Goal: Information Seeking & Learning: Find specific fact

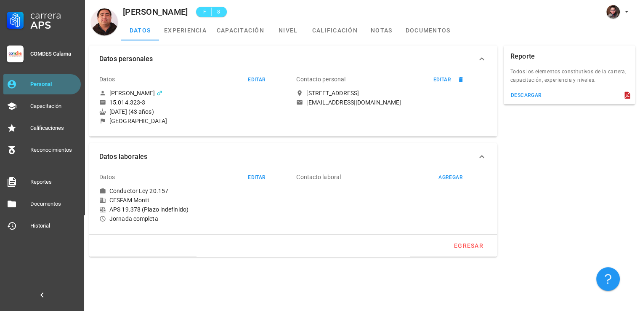
click at [39, 81] on div "Personal" at bounding box center [53, 84] width 47 height 7
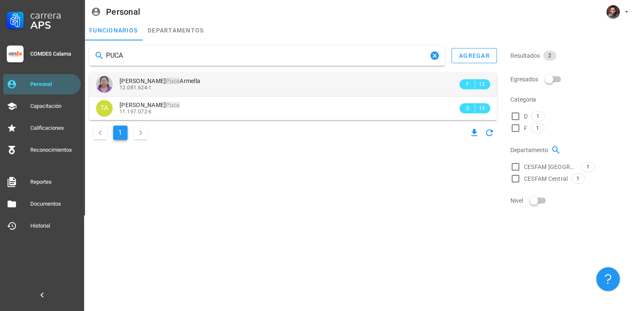
type input "PUCA"
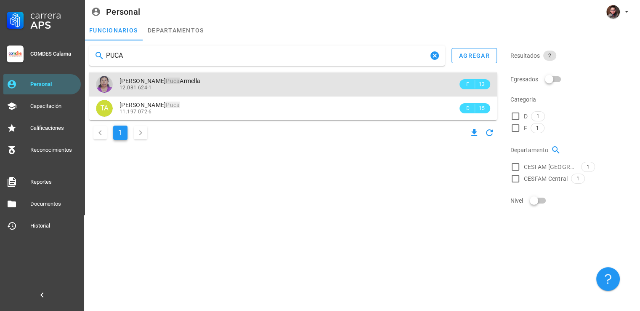
click at [157, 88] on div "12.081.624-1" at bounding box center [289, 88] width 338 height 6
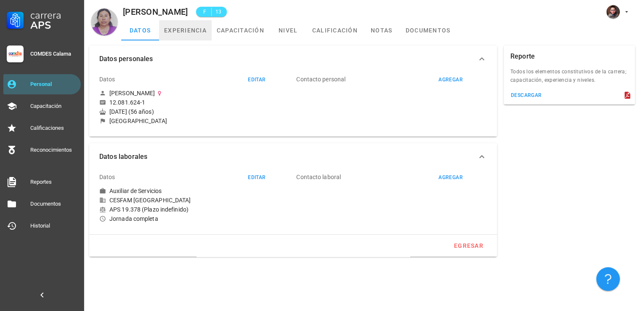
click at [176, 33] on link "experiencia" at bounding box center [185, 30] width 53 height 20
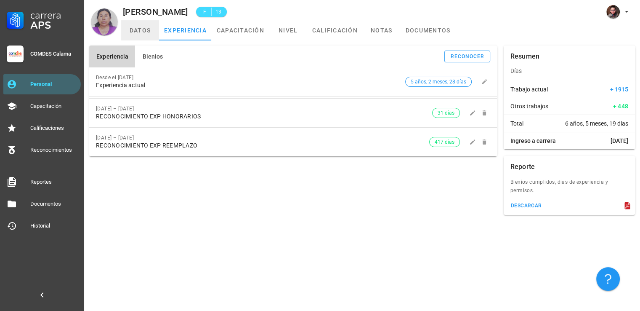
click at [135, 22] on link "datos" at bounding box center [140, 30] width 38 height 20
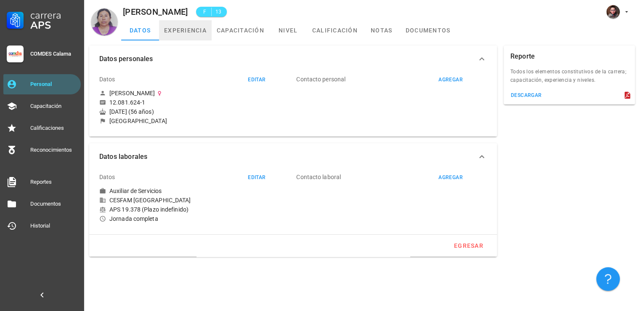
click at [190, 37] on link "experiencia" at bounding box center [185, 30] width 53 height 20
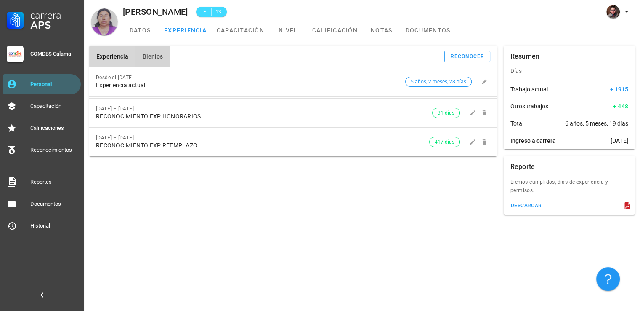
click at [152, 58] on span "Bienios" at bounding box center [152, 56] width 21 height 7
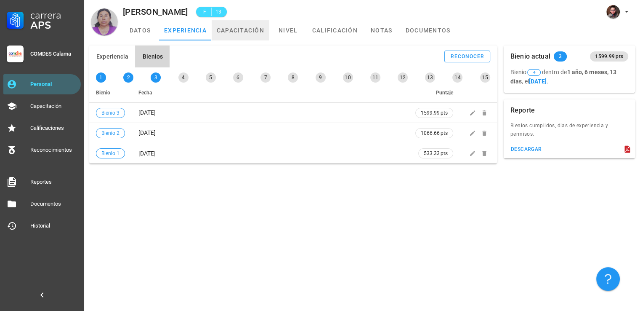
click at [248, 36] on link "capacitación" at bounding box center [241, 30] width 58 height 20
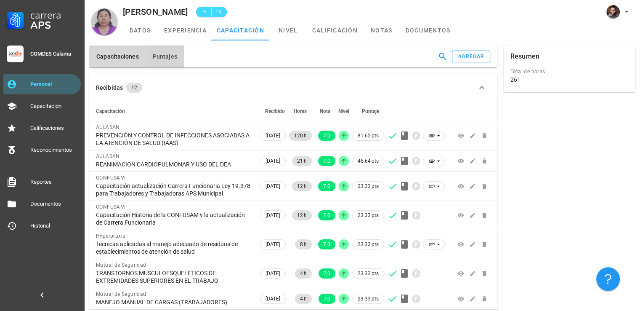
click at [176, 64] on button "Puntajes" at bounding box center [165, 56] width 38 height 22
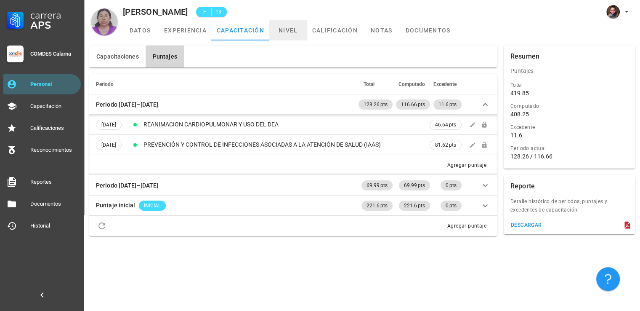
click at [287, 32] on link "nivel" at bounding box center [288, 30] width 38 height 20
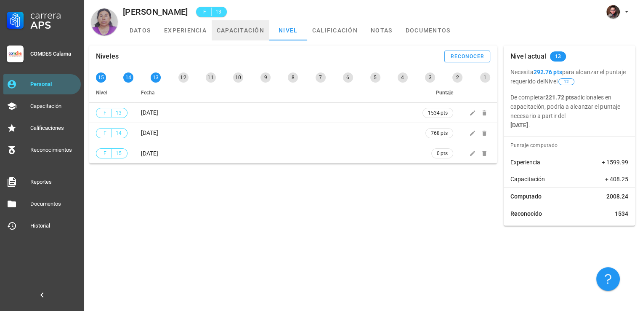
click at [243, 24] on link "capacitación" at bounding box center [241, 30] width 58 height 20
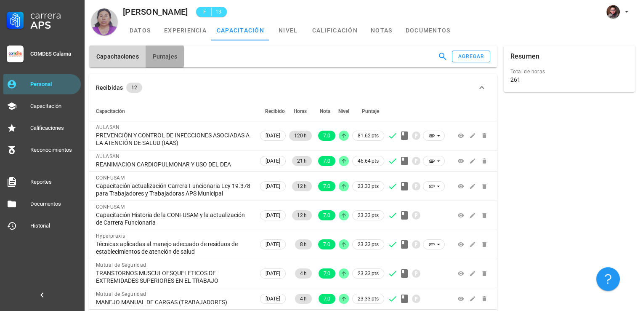
click at [153, 51] on button "Puntajes" at bounding box center [165, 56] width 38 height 22
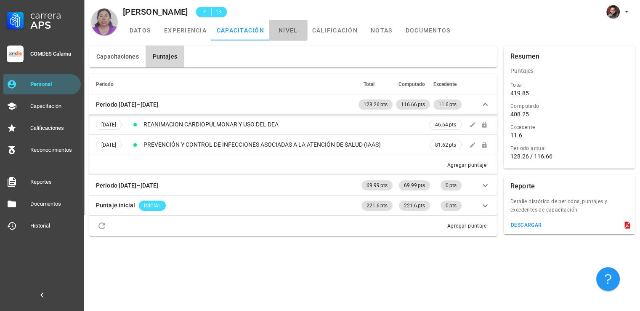
click at [302, 35] on link "nivel" at bounding box center [288, 30] width 38 height 20
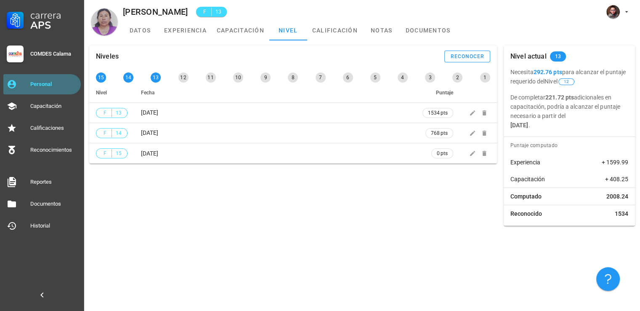
click at [24, 83] on link "Personal" at bounding box center [41, 84] width 77 height 20
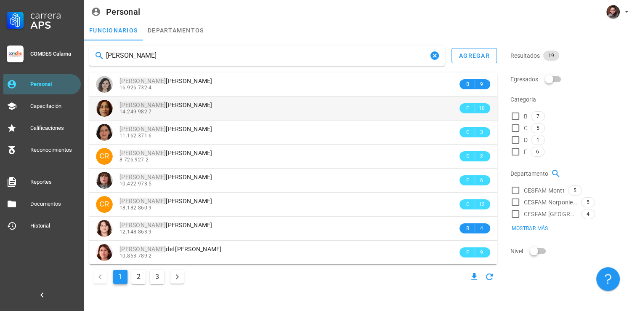
type input "[PERSON_NAME]"
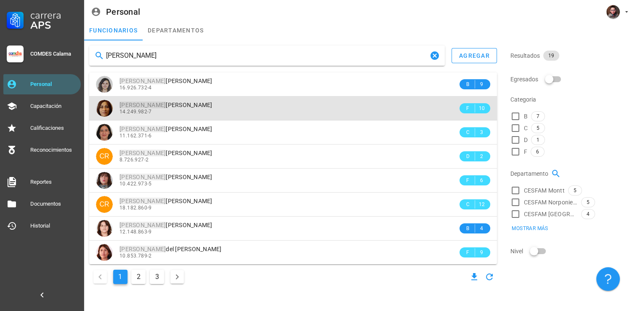
click at [133, 113] on span "14.249.982-7" at bounding box center [136, 112] width 32 height 6
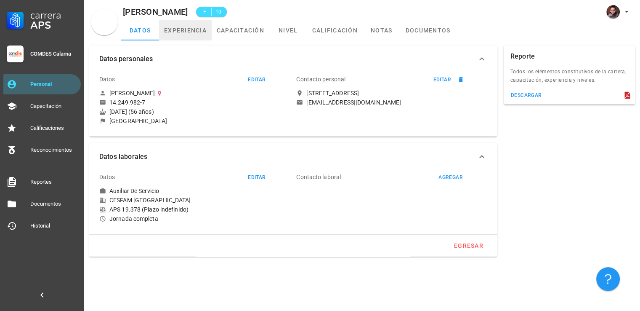
click at [196, 36] on link "experiencia" at bounding box center [185, 30] width 53 height 20
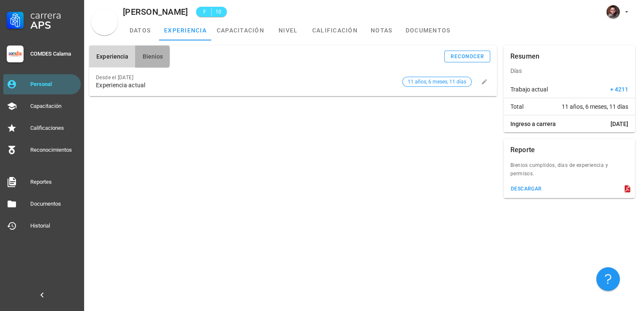
click at [154, 64] on button "Bienios" at bounding box center [152, 56] width 35 height 22
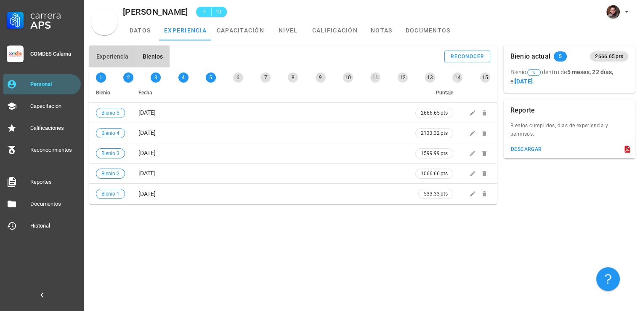
click at [125, 60] on button "Experiencia" at bounding box center [112, 56] width 46 height 22
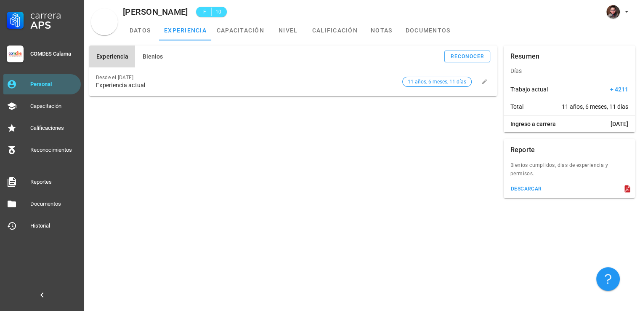
click at [131, 59] on button "Experiencia" at bounding box center [112, 56] width 46 height 22
click at [145, 58] on span "Bienios" at bounding box center [152, 56] width 21 height 7
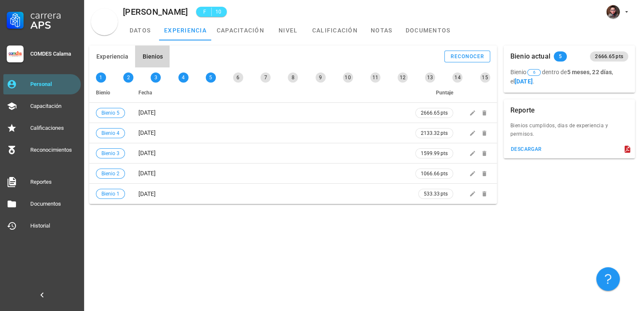
click at [293, 41] on div "Experiencia Bienios reconocer Desde el [DATE] Experiencia actual 11 años, 6 mes…" at bounding box center [362, 124] width 556 height 168
click at [291, 32] on link "nivel" at bounding box center [288, 30] width 38 height 20
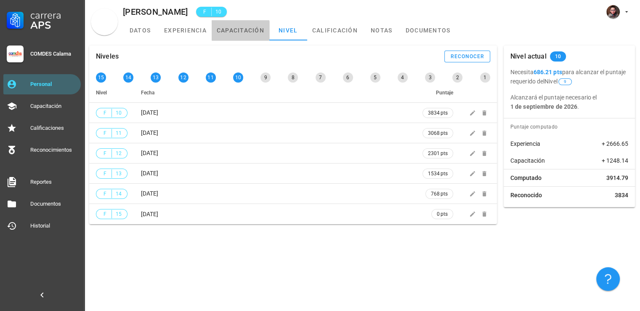
click at [237, 37] on link "capacitación" at bounding box center [241, 30] width 58 height 20
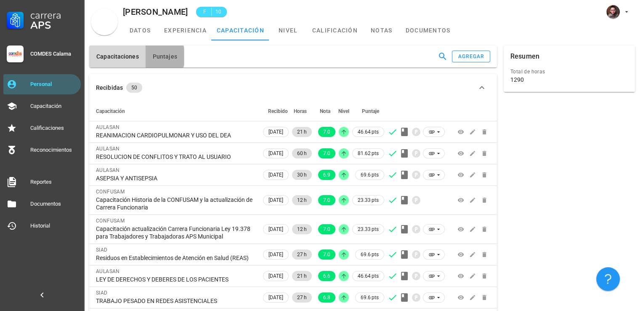
click at [157, 61] on button "Puntajes" at bounding box center [165, 56] width 38 height 22
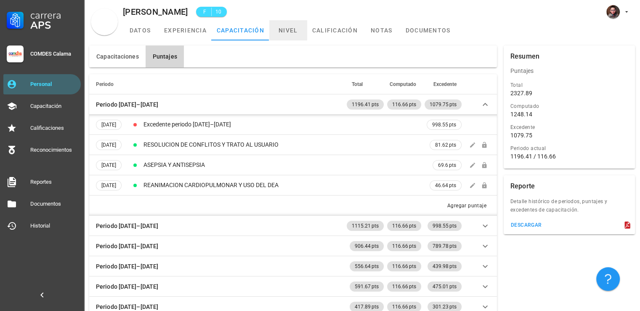
click at [297, 32] on link "nivel" at bounding box center [288, 30] width 38 height 20
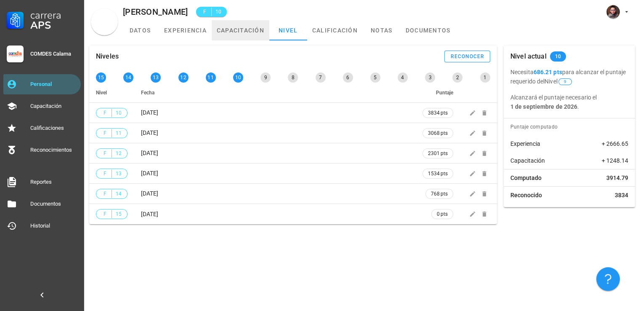
click at [258, 27] on link "capacitación" at bounding box center [241, 30] width 58 height 20
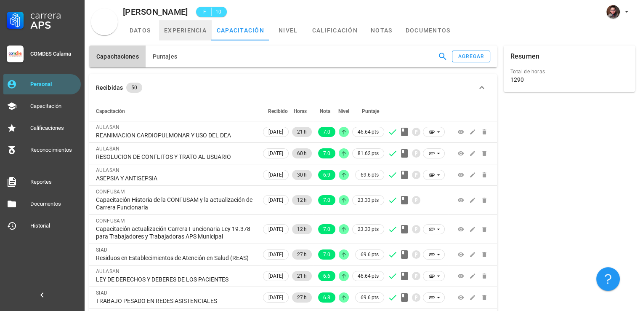
click at [184, 32] on link "experiencia" at bounding box center [185, 30] width 53 height 20
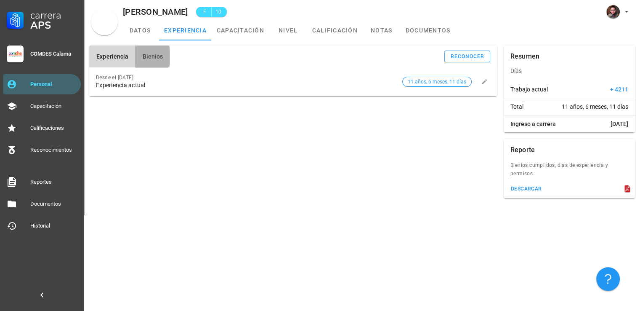
click at [145, 62] on button "Bienios" at bounding box center [152, 56] width 35 height 22
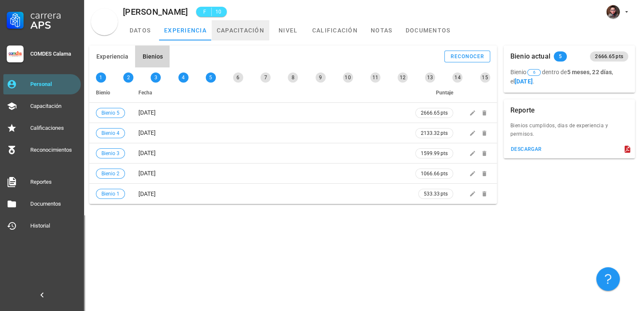
click at [228, 36] on link "capacitación" at bounding box center [241, 30] width 58 height 20
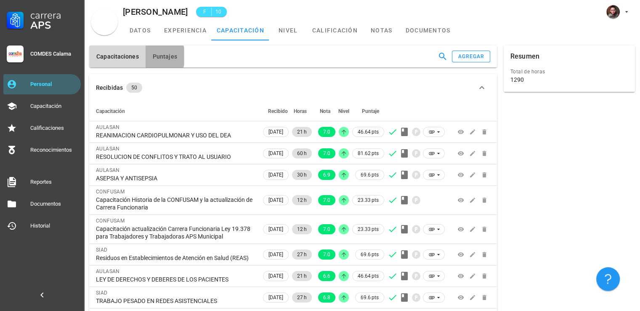
click at [174, 62] on button "Puntajes" at bounding box center [165, 56] width 38 height 22
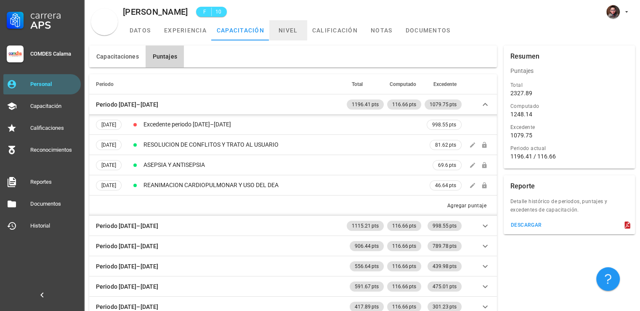
click at [280, 34] on link "nivel" at bounding box center [288, 30] width 38 height 20
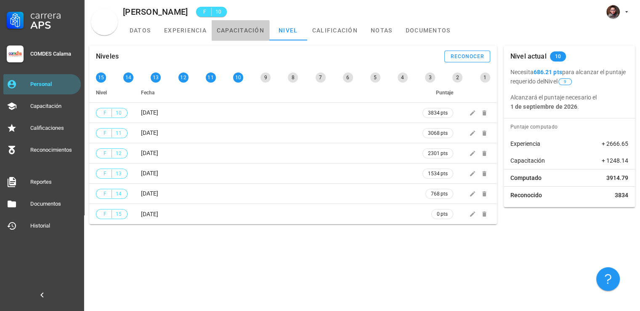
click at [242, 27] on link "capacitación" at bounding box center [241, 30] width 58 height 20
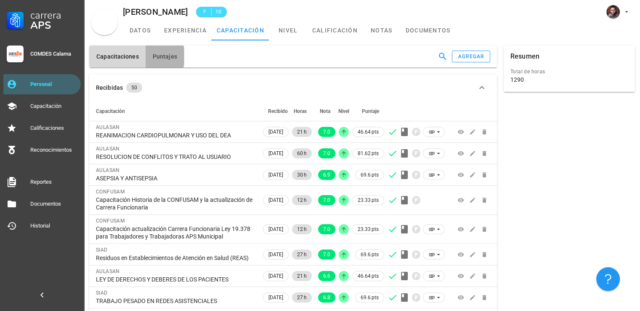
click at [167, 60] on button "Puntajes" at bounding box center [165, 56] width 38 height 22
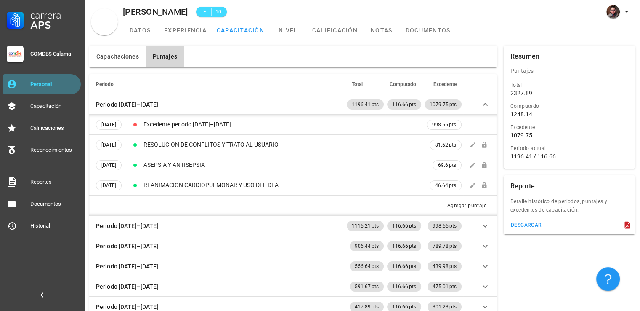
click at [53, 91] on link "Personal" at bounding box center [41, 84] width 77 height 20
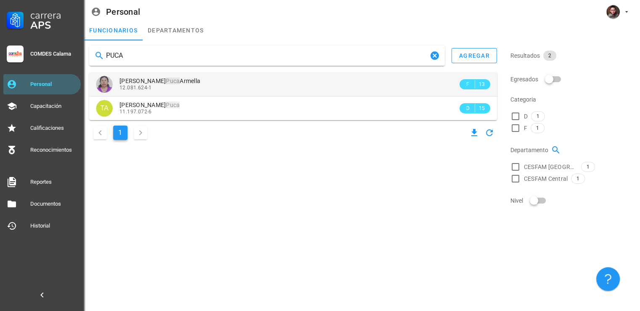
type input "PUCA"
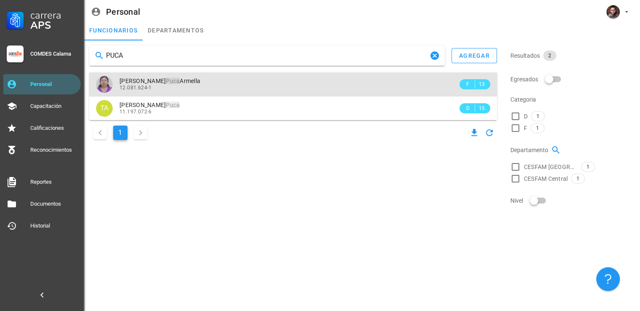
click at [119, 88] on link "[PERSON_NAME] 12.081.624-1 F 13" at bounding box center [293, 84] width 408 height 24
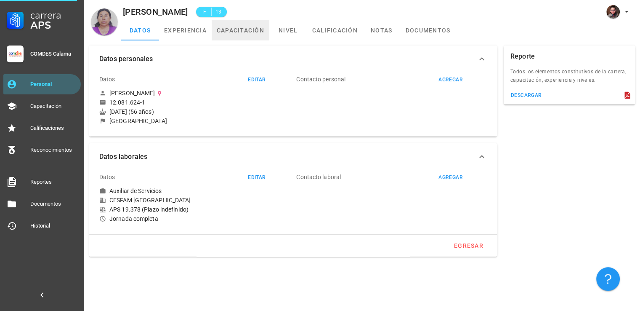
click at [238, 31] on link "capacitación" at bounding box center [241, 30] width 58 height 20
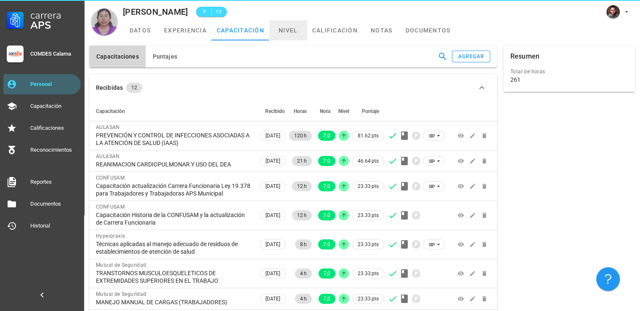
click at [294, 32] on link "nivel" at bounding box center [288, 30] width 38 height 20
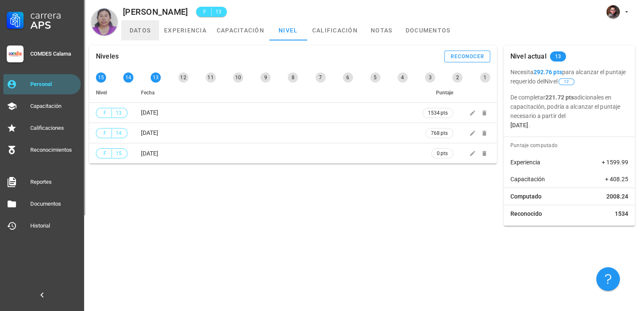
click at [138, 30] on link "datos" at bounding box center [140, 30] width 38 height 20
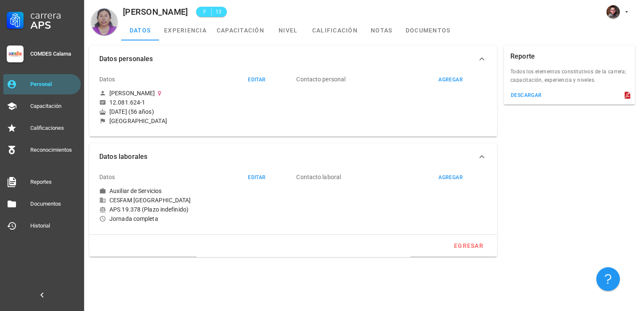
drag, startPoint x: 167, startPoint y: 111, endPoint x: 187, endPoint y: 111, distance: 19.8
click at [167, 111] on div "[DATE] (56 años)" at bounding box center [194, 112] width 190 height 8
click at [62, 75] on link "Personal" at bounding box center [41, 84] width 77 height 20
